Goal: Transaction & Acquisition: Purchase product/service

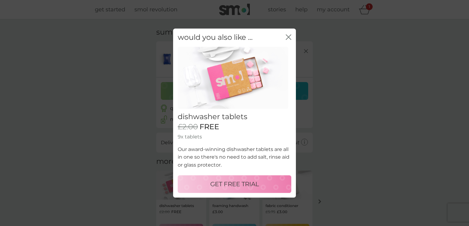
click at [234, 182] on p "GET FREE TRIAL" at bounding box center [234, 184] width 49 height 10
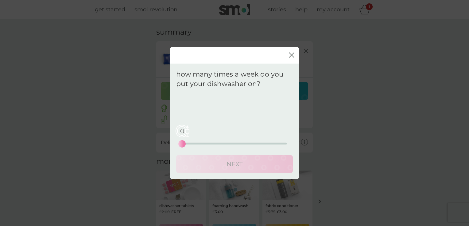
click at [212, 144] on div "0 0 12.5 25" at bounding box center [234, 135] width 105 height 25
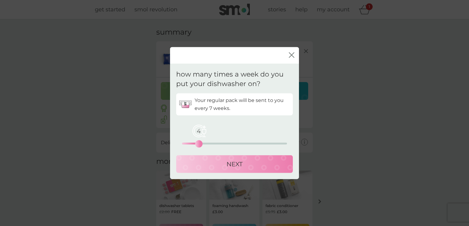
drag, startPoint x: 183, startPoint y: 147, endPoint x: 198, endPoint y: 144, distance: 15.2
click at [198, 144] on div "4" at bounding box center [198, 144] width 2 height 2
click at [232, 164] on p "NEXT" at bounding box center [234, 164] width 16 height 10
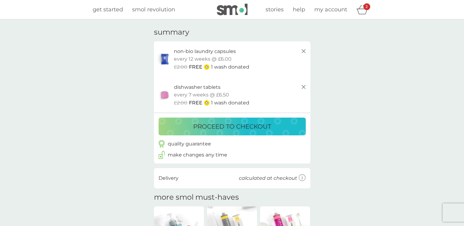
click at [226, 127] on p "proceed to checkout" at bounding box center [232, 127] width 78 height 10
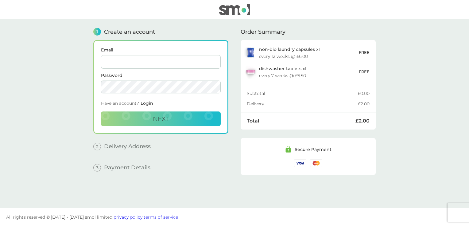
click at [226, 127] on div "Email Password Have an account? Login Next" at bounding box center [160, 87] width 135 height 94
